Goal: Task Accomplishment & Management: Use online tool/utility

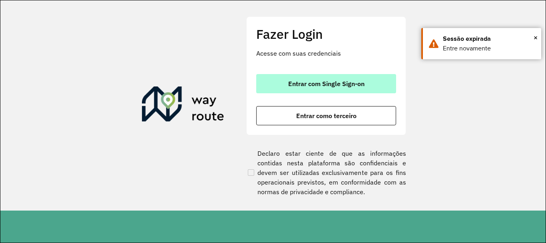
click at [356, 82] on span "Entrar com Single Sign-on" at bounding box center [326, 83] width 76 height 6
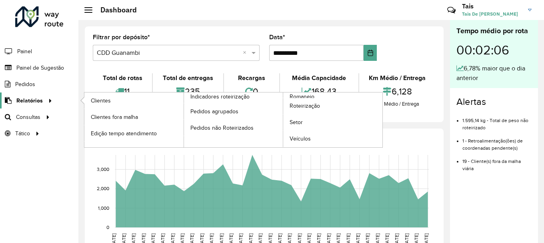
click at [31, 102] on span "Relatórios" at bounding box center [29, 100] width 26 height 8
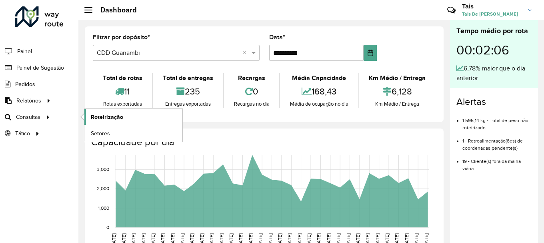
click at [103, 116] on span "Roteirização" at bounding box center [107, 117] width 32 height 8
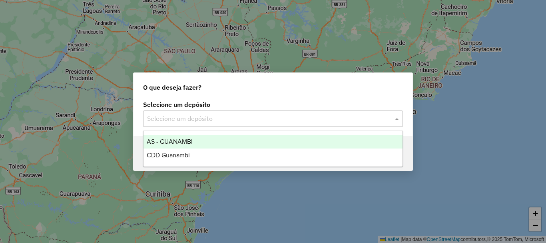
click at [195, 122] on input "text" at bounding box center [265, 119] width 236 height 10
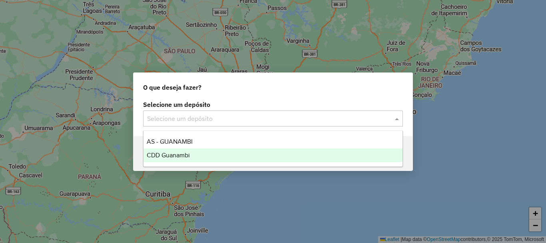
click at [170, 156] on span "CDD Guanambi" at bounding box center [168, 155] width 43 height 7
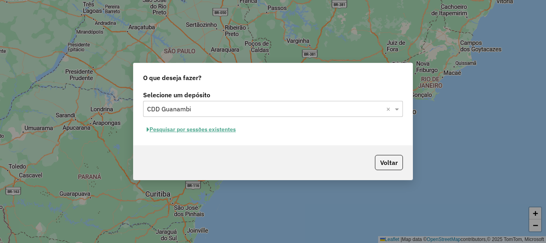
click at [183, 129] on button "Pesquisar por sessões existentes" at bounding box center [191, 129] width 96 height 12
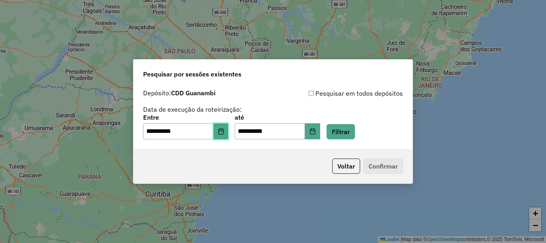
click at [229, 135] on button "Choose Date" at bounding box center [221, 131] width 15 height 16
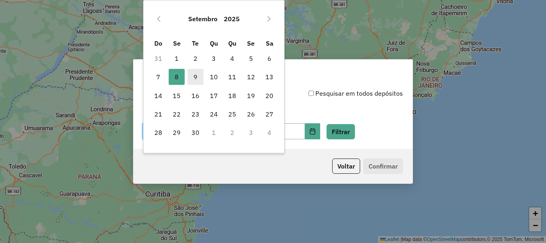
click at [203, 76] on span "9" at bounding box center [196, 77] width 16 height 16
type input "**********"
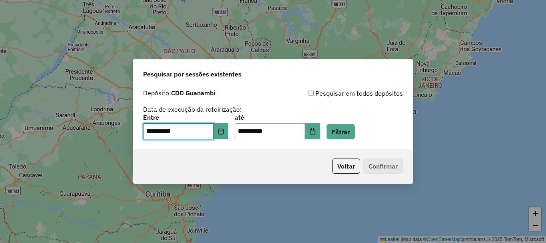
click at [320, 123] on div "**********" at bounding box center [277, 126] width 85 height 25
click at [355, 132] on button "Filtrar" at bounding box center [341, 131] width 28 height 15
